Goal: Task Accomplishment & Management: Manage account settings

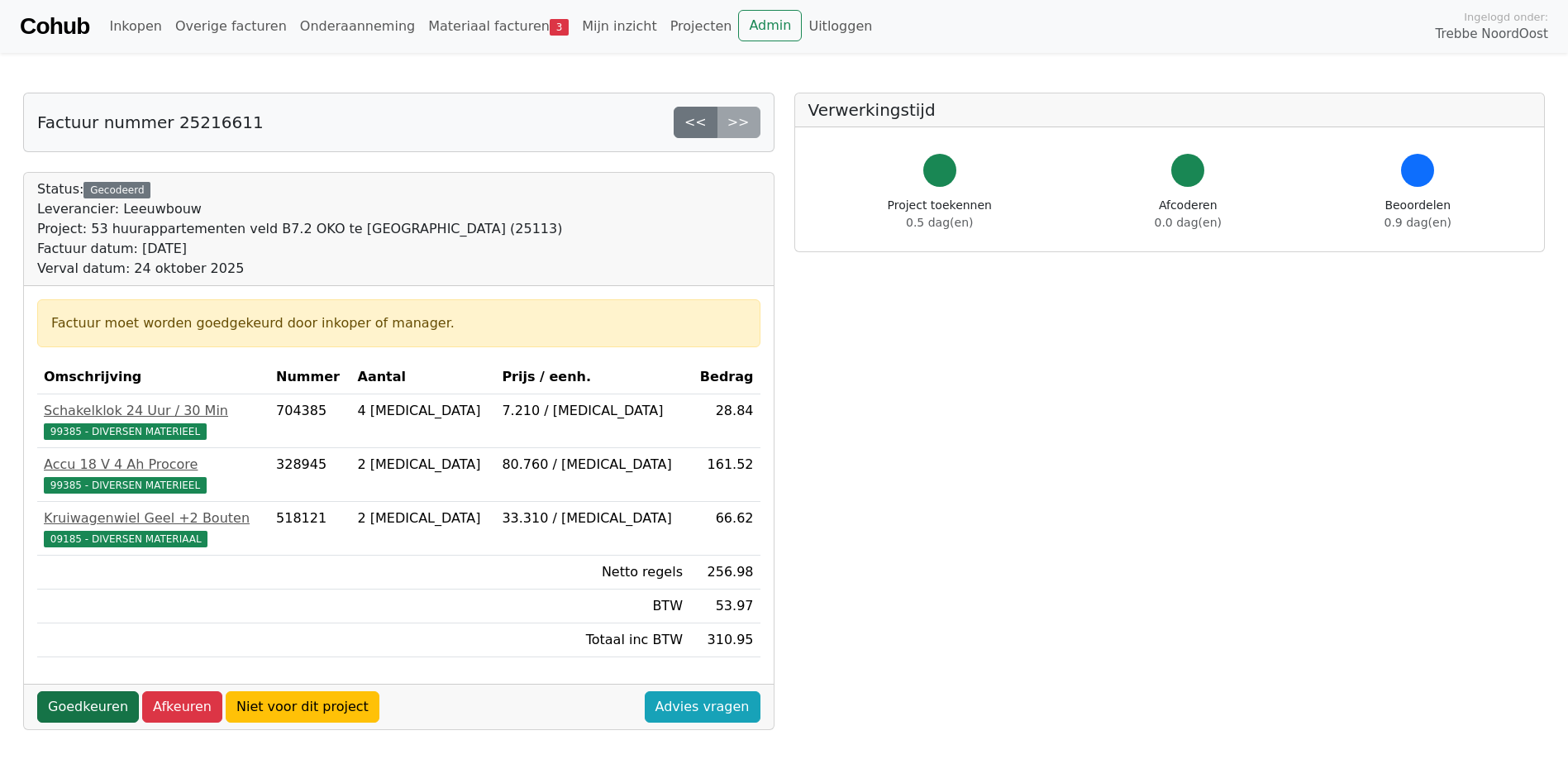
click at [55, 703] on link "Goedkeuren" at bounding box center [88, 708] width 102 height 31
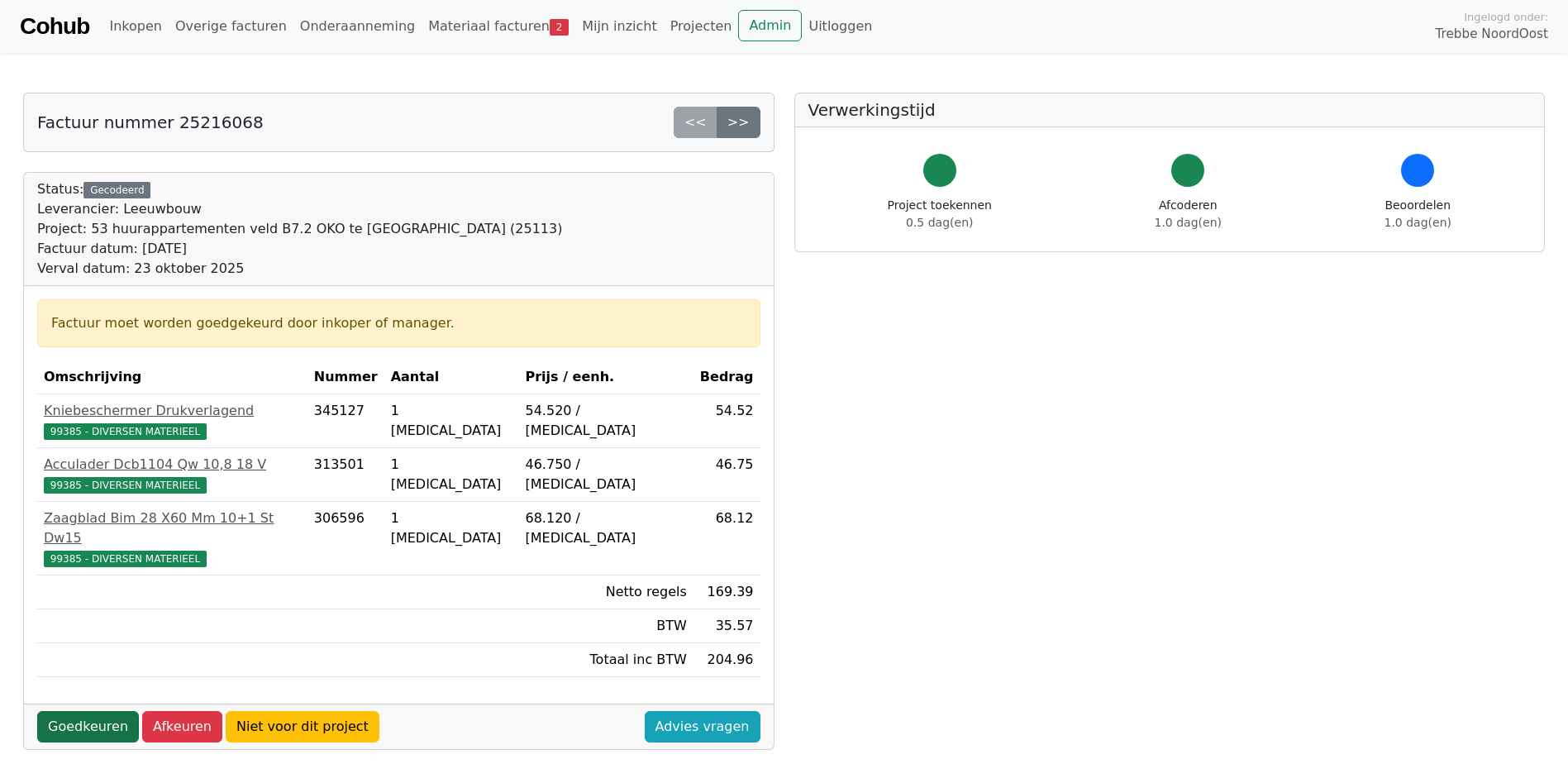
click at [74, 711] on link "Goedkeuren" at bounding box center [88, 727] width 102 height 31
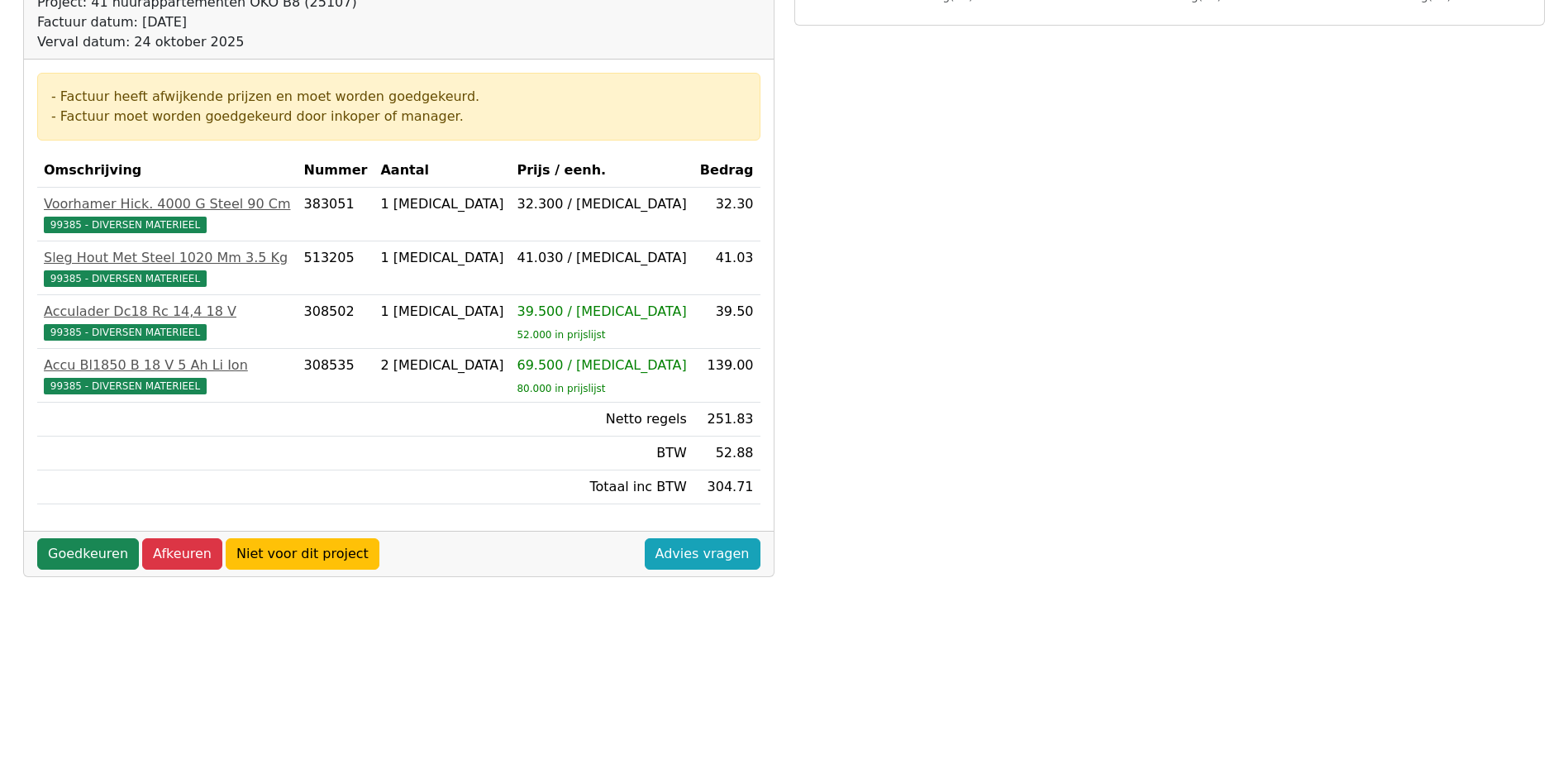
scroll to position [248, 0]
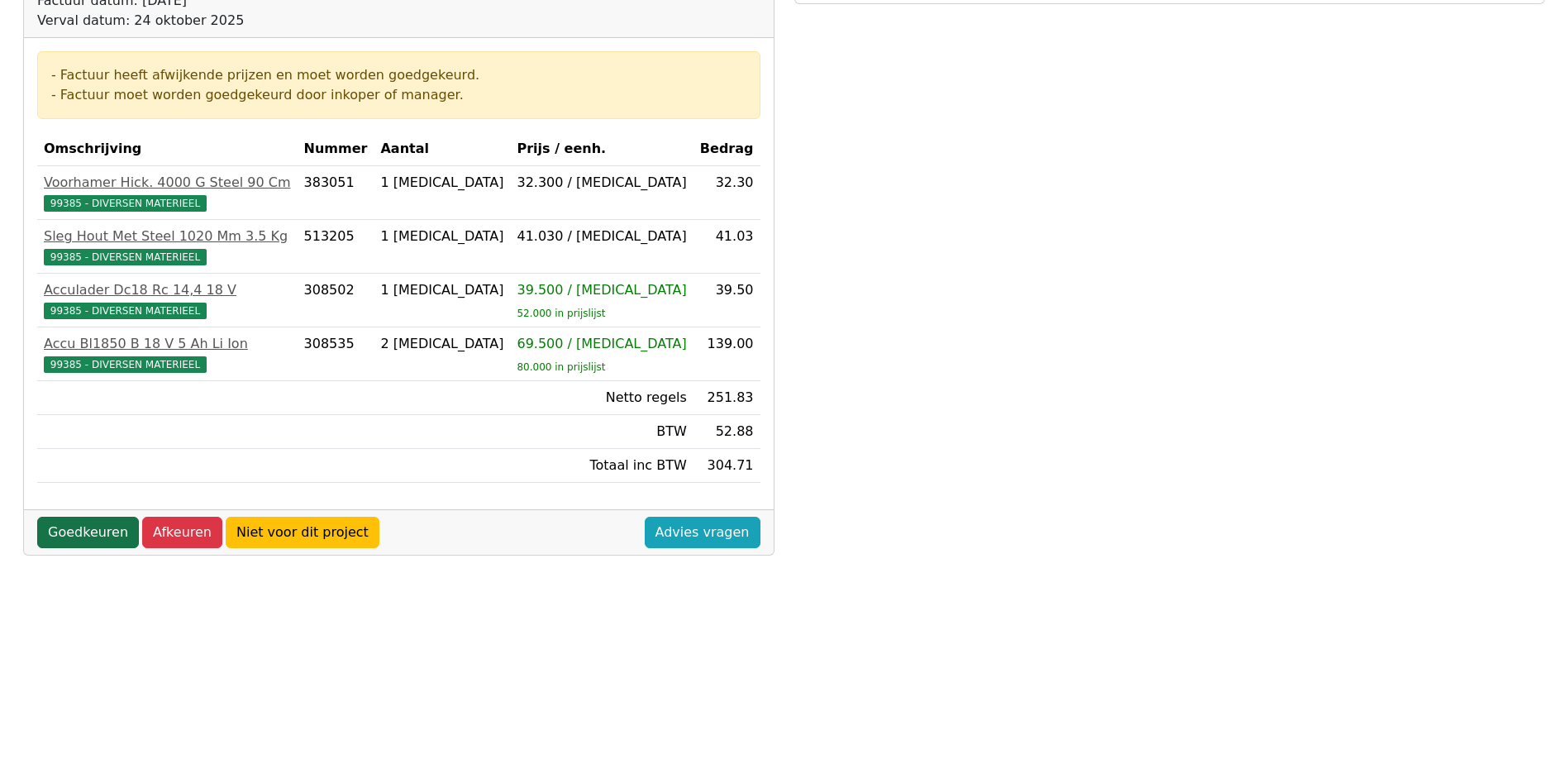
click at [89, 527] on link "Goedkeuren" at bounding box center [88, 533] width 102 height 31
